Goal: Find specific page/section: Find specific page/section

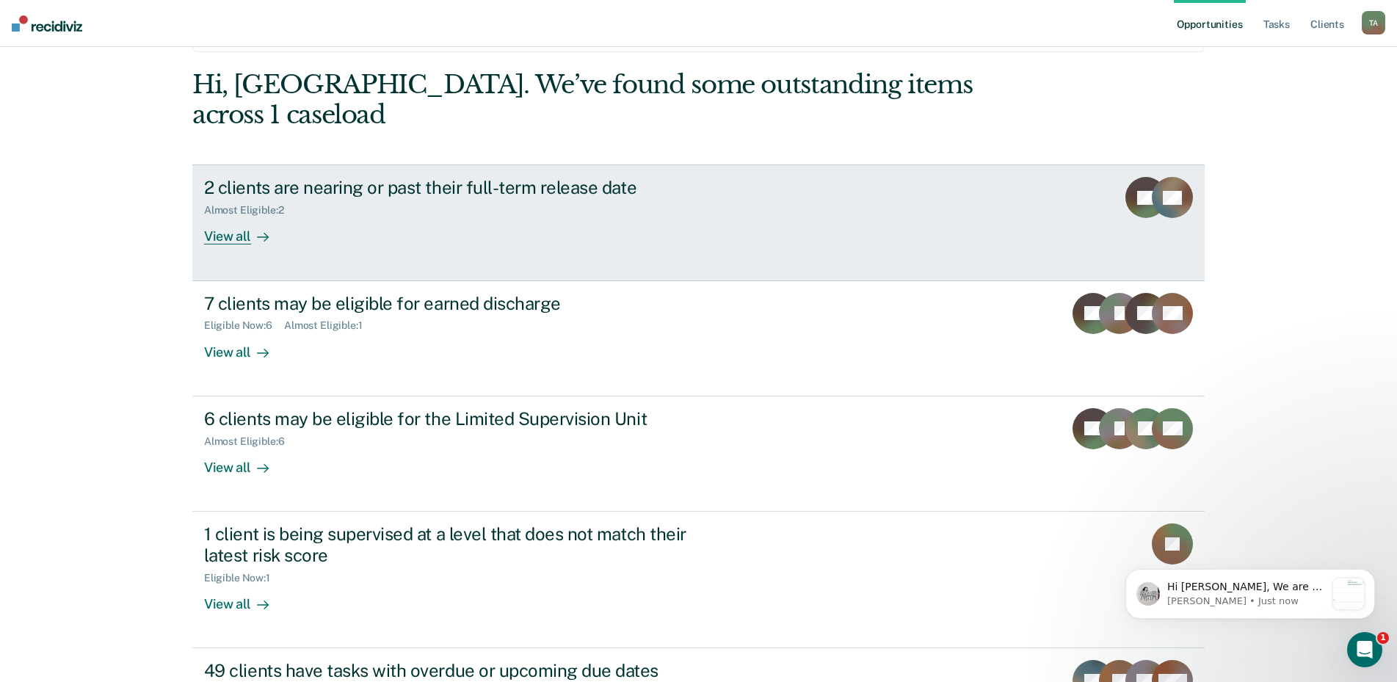
scroll to position [125, 0]
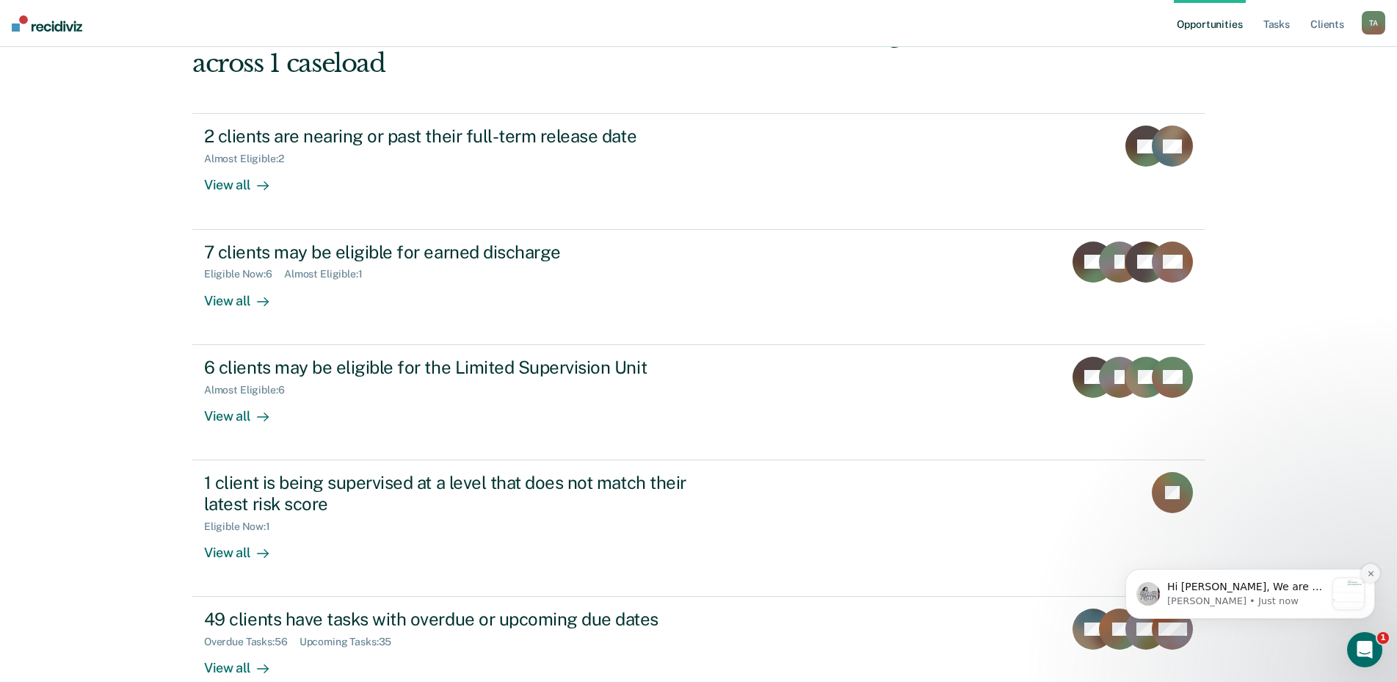
click at [1373, 573] on icon "Dismiss notification" at bounding box center [1371, 574] width 8 height 8
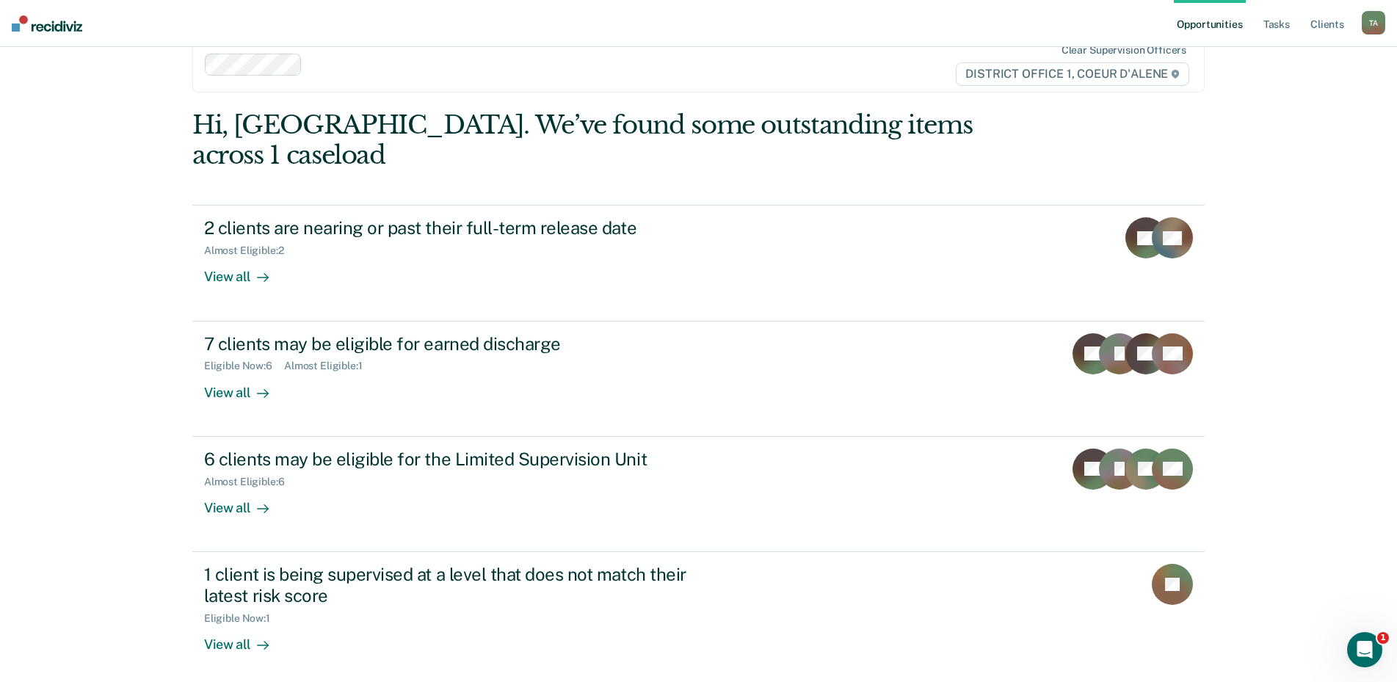
scroll to position [0, 0]
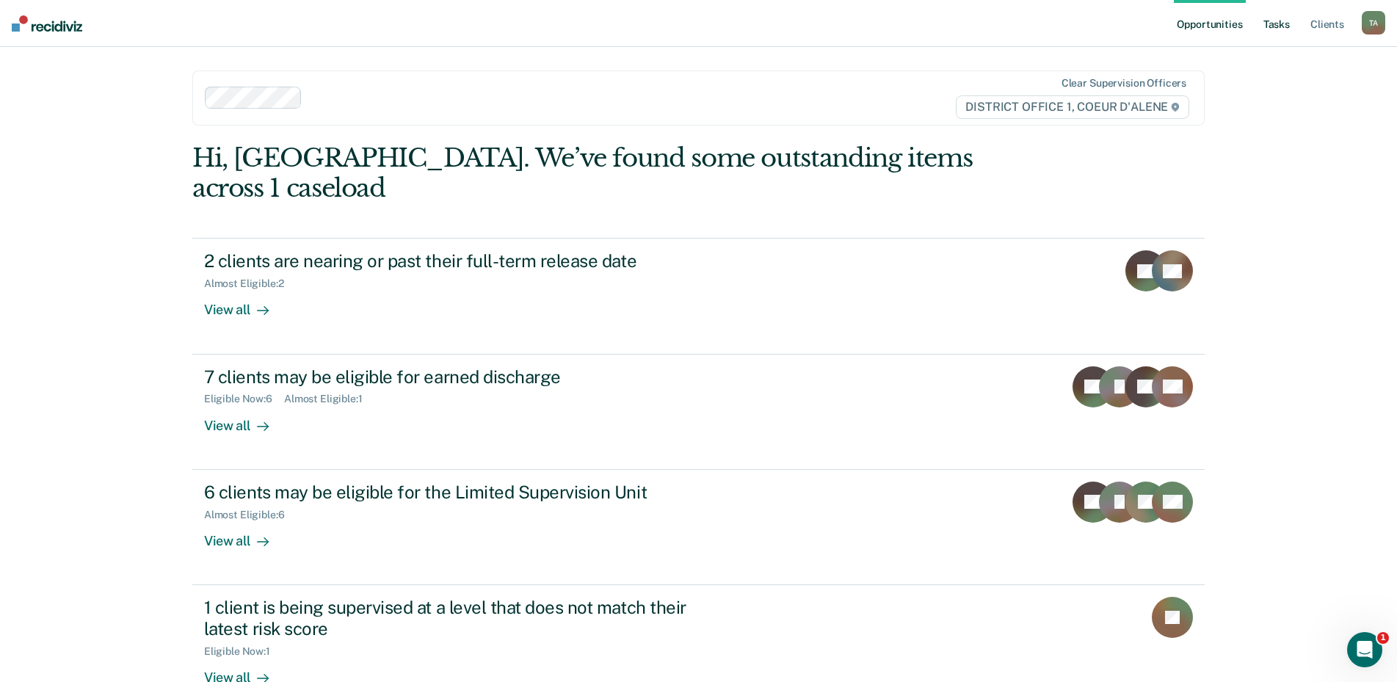
click at [1278, 32] on link "Tasks" at bounding box center [1277, 23] width 32 height 47
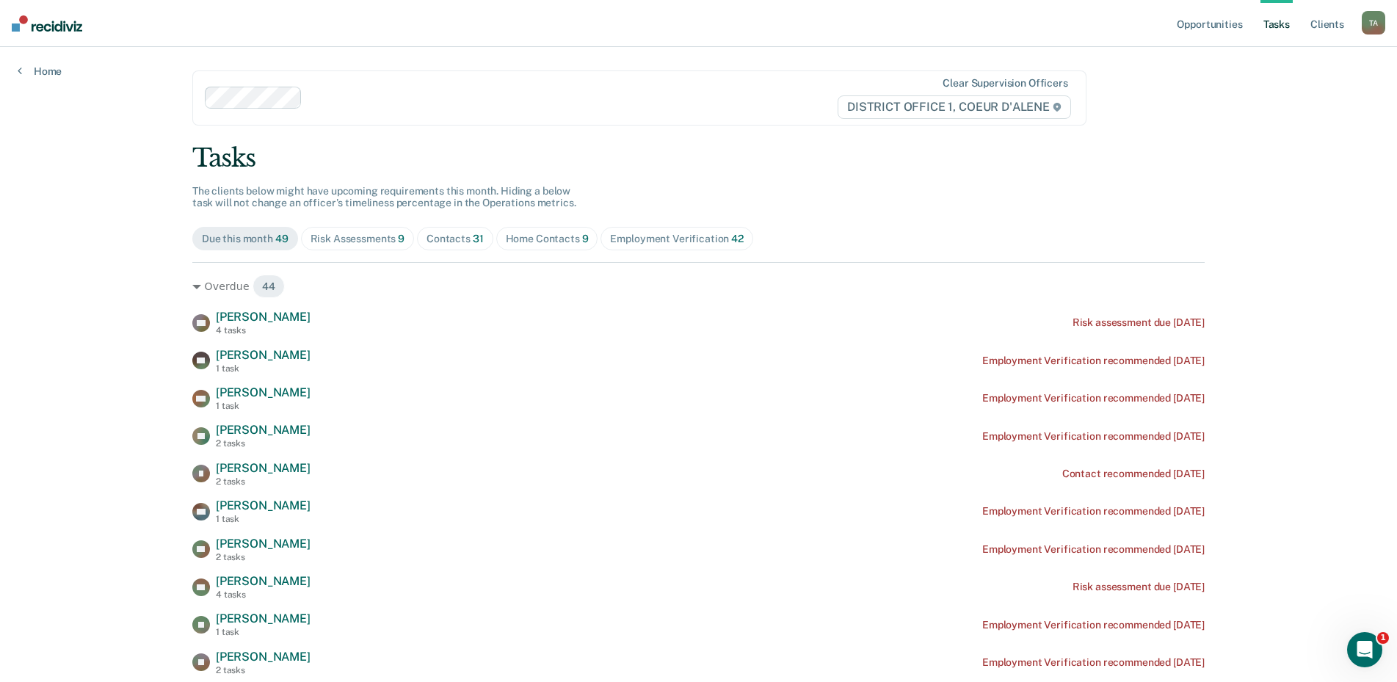
click at [361, 236] on div "Risk Assessments 9" at bounding box center [358, 239] width 95 height 12
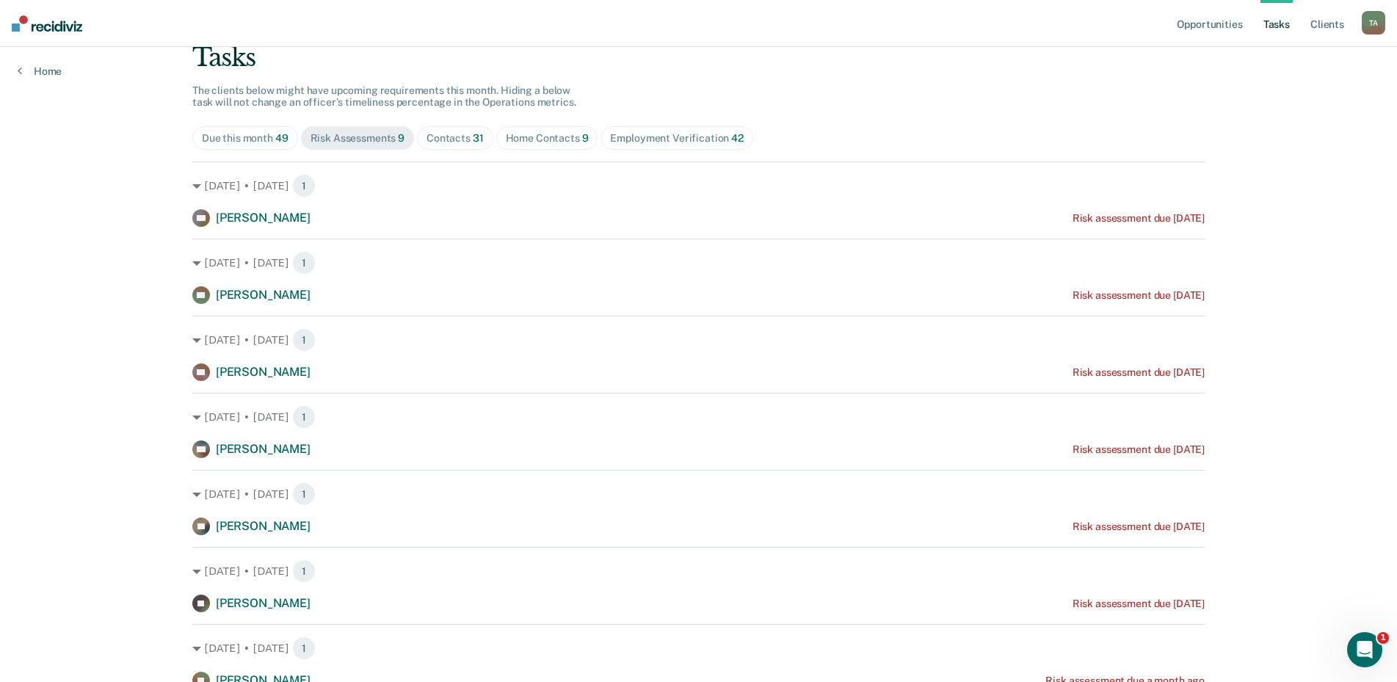
scroll to position [27, 0]
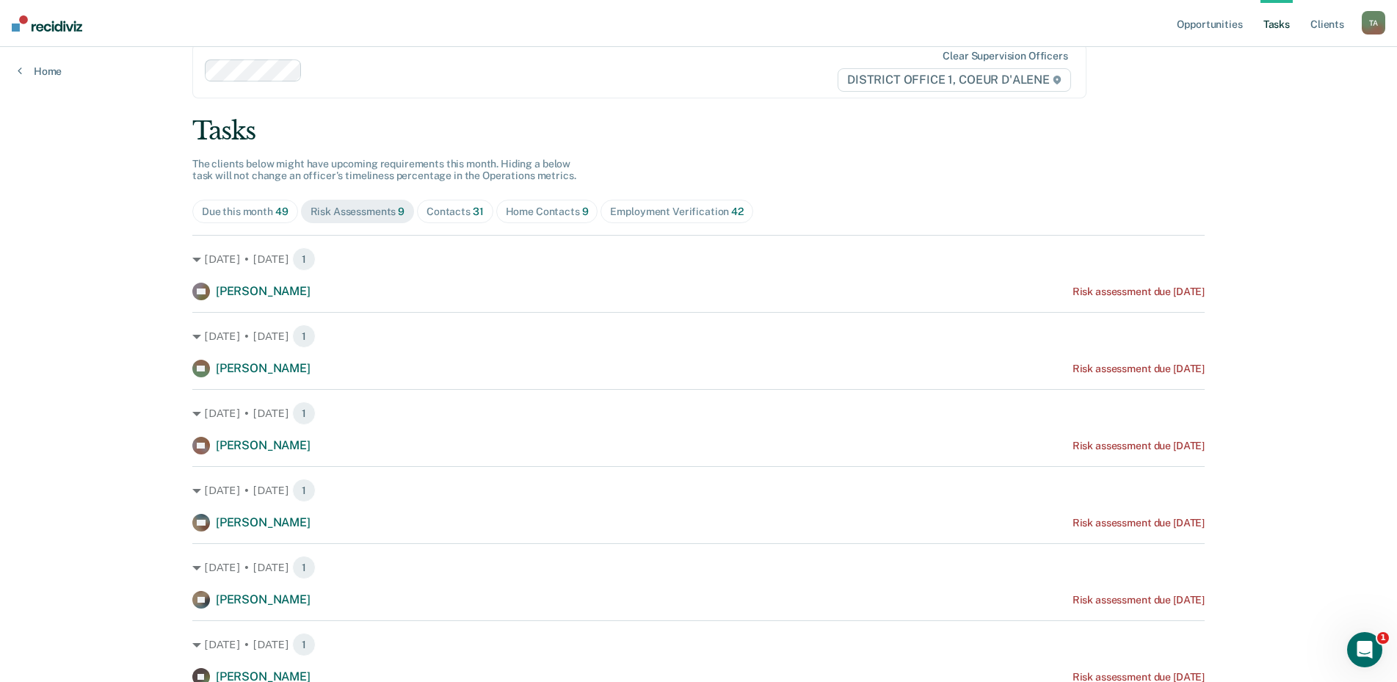
click at [510, 214] on div "Home Contacts 9" at bounding box center [547, 212] width 83 height 12
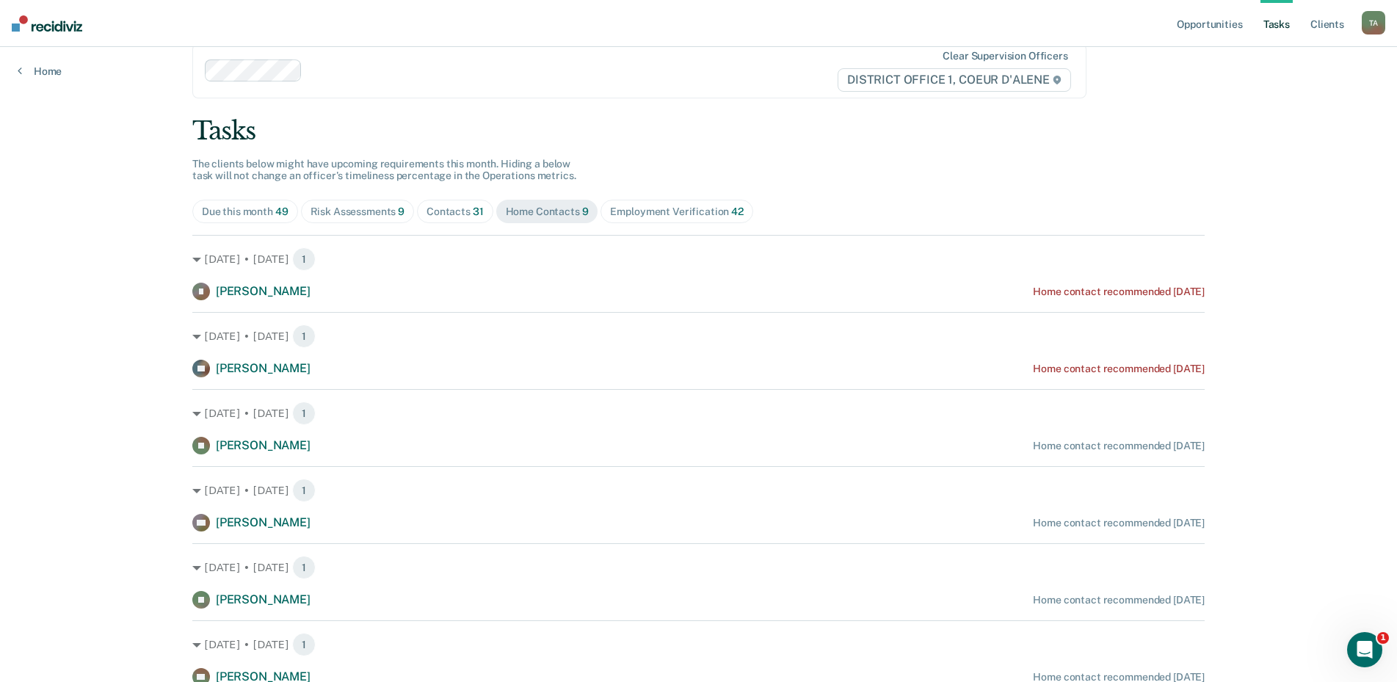
click at [460, 214] on div "Contacts 31" at bounding box center [455, 212] width 57 height 12
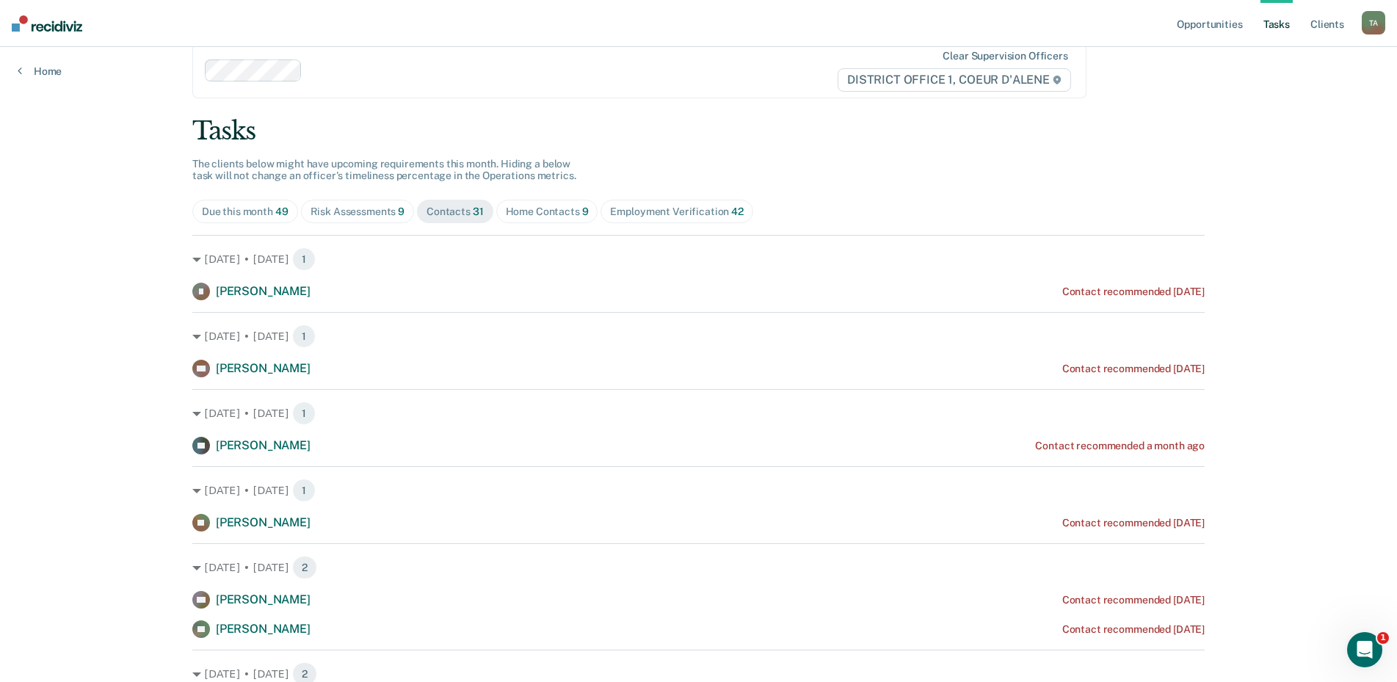
click at [529, 215] on div "Home Contacts 9" at bounding box center [547, 212] width 83 height 12
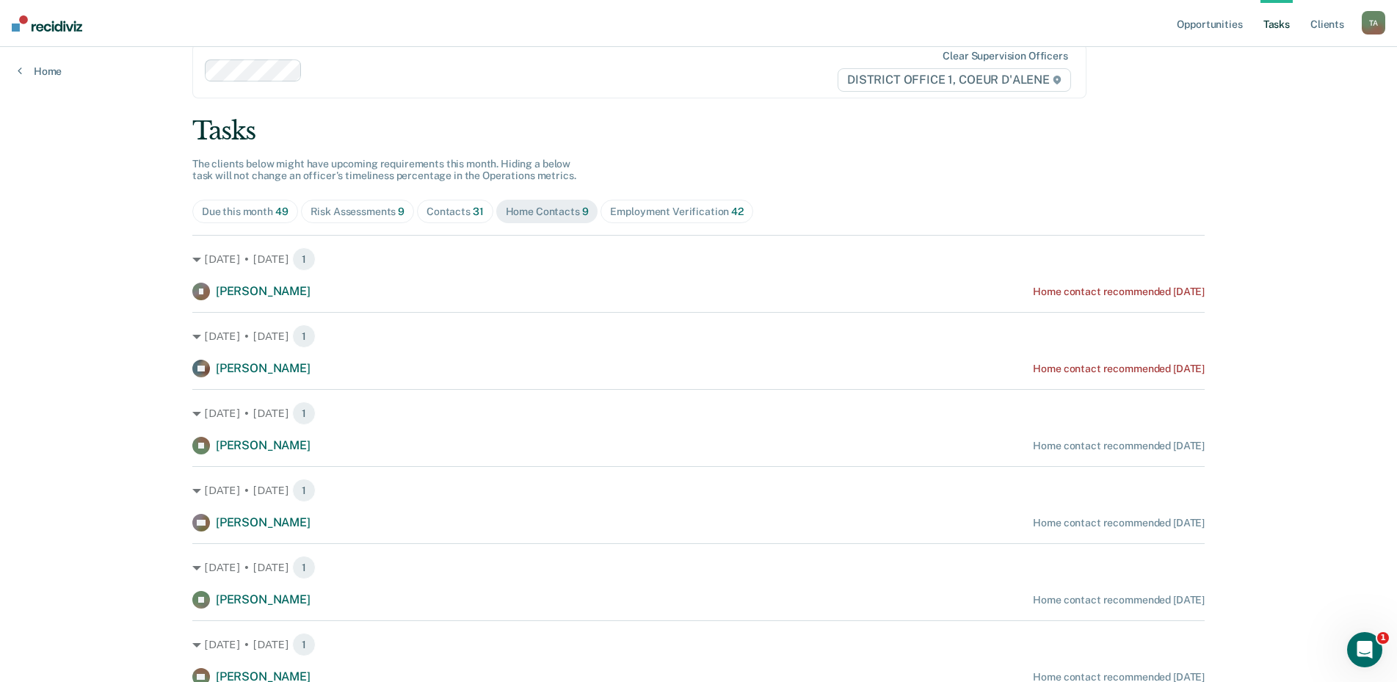
click at [475, 213] on span "31" at bounding box center [478, 212] width 11 height 12
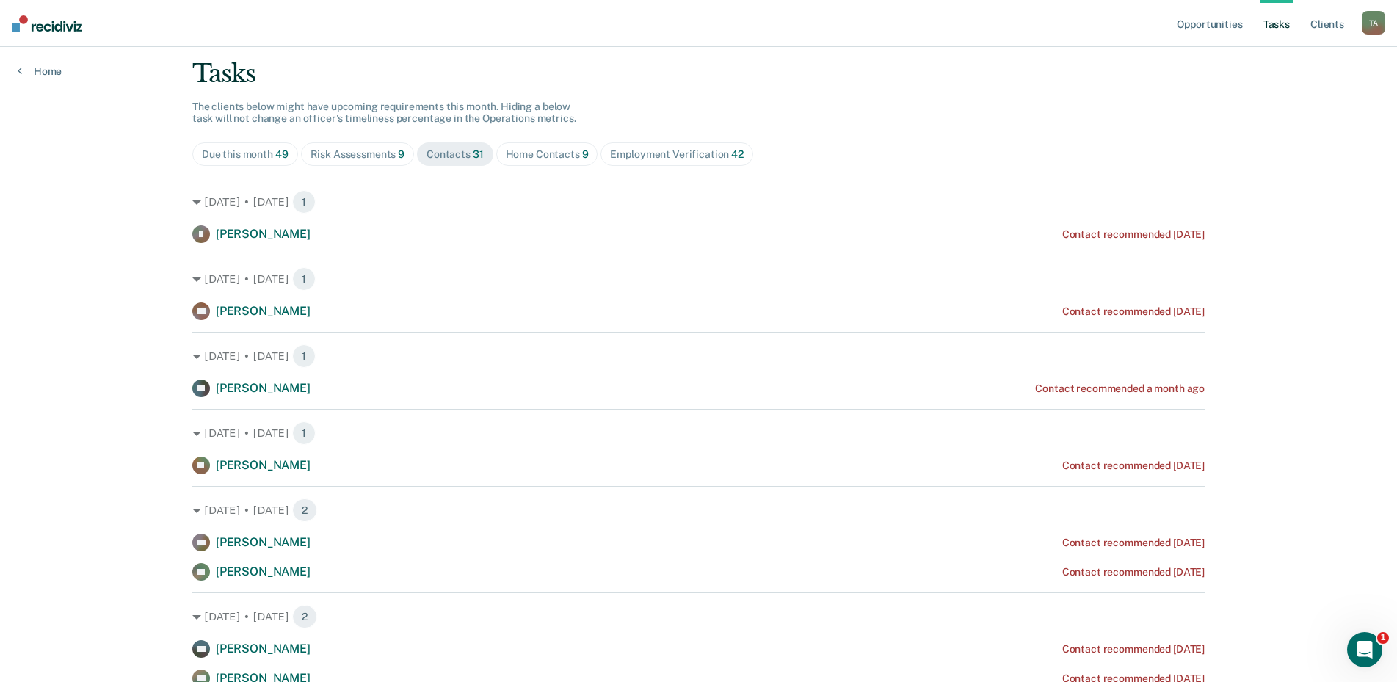
scroll to position [0, 0]
